Goal: Task Accomplishment & Management: Manage account settings

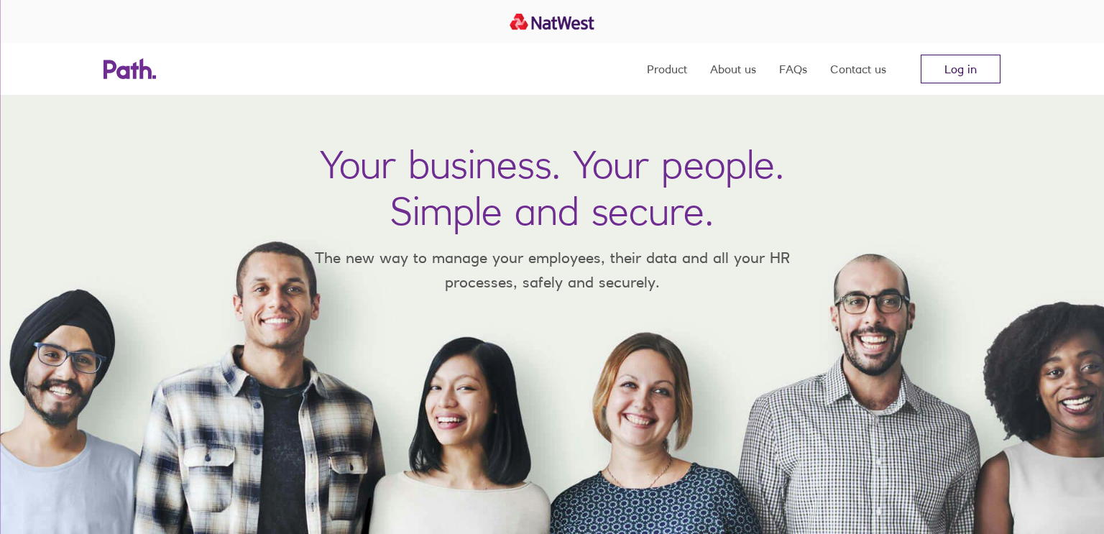
click at [951, 74] on link "Log in" at bounding box center [961, 69] width 80 height 29
